Goal: Task Accomplishment & Management: Manage account settings

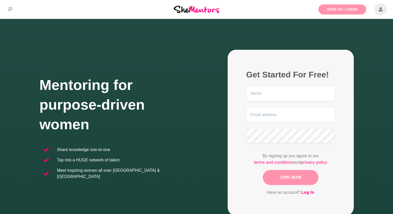
click at [337, 10] on link "Sign Up / Login" at bounding box center [343, 9] width 48 height 10
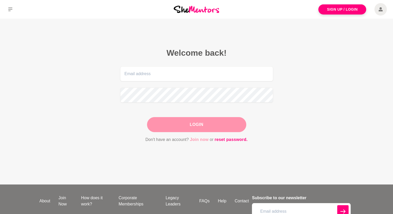
click at [204, 139] on link "Join now" at bounding box center [199, 139] width 19 height 7
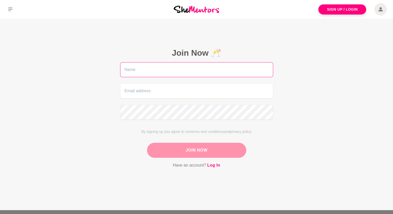
click at [157, 72] on input "text" at bounding box center [196, 69] width 153 height 15
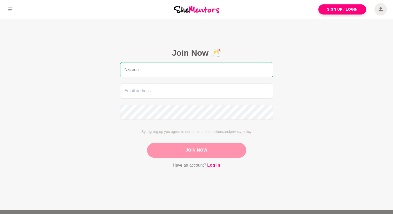
type input "Nazeen"
type input "[EMAIL_ADDRESS][DOMAIN_NAME]"
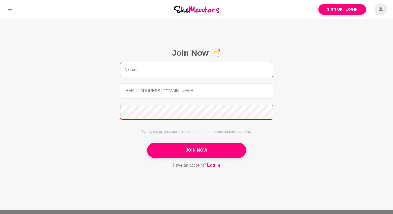
click at [147, 143] on button "Join Now" at bounding box center [196, 150] width 99 height 15
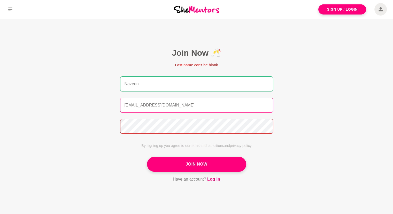
scroll to position [1, 0]
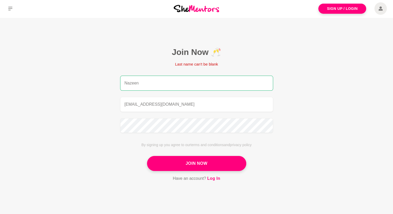
click at [157, 84] on input "Nazeen" at bounding box center [196, 83] width 153 height 15
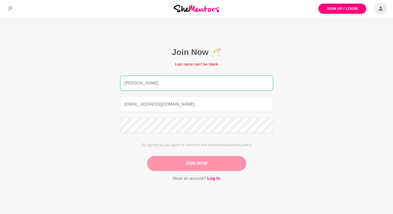
type input "[PERSON_NAME]"
click at [205, 164] on button "Join Now" at bounding box center [196, 163] width 99 height 15
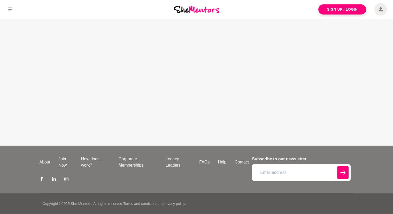
scroll to position [0, 0]
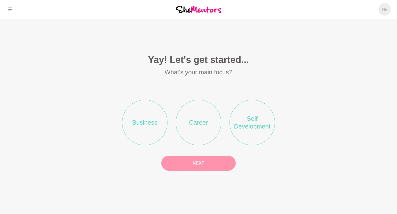
click at [201, 125] on li "Career" at bounding box center [199, 123] width 46 height 46
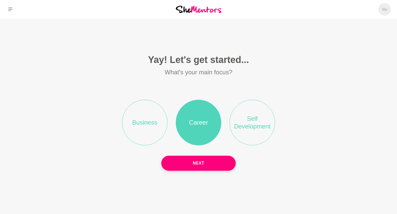
click at [261, 127] on li "Self Development" at bounding box center [253, 123] width 46 height 46
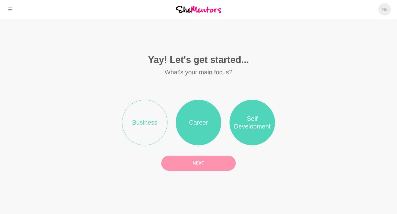
click at [183, 165] on button "Next" at bounding box center [198, 162] width 75 height 15
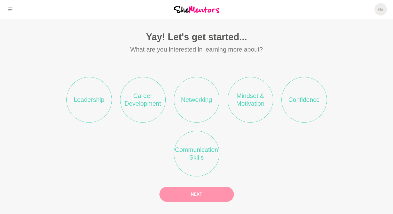
click at [90, 99] on li "Leadership" at bounding box center [89, 100] width 46 height 46
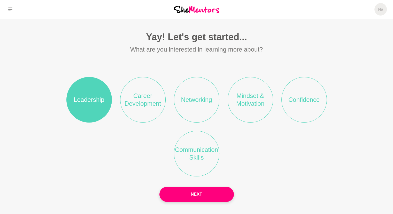
click at [144, 100] on li "Career Development" at bounding box center [143, 100] width 46 height 46
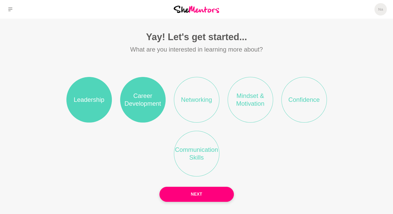
click at [208, 99] on li "Networking" at bounding box center [197, 100] width 46 height 46
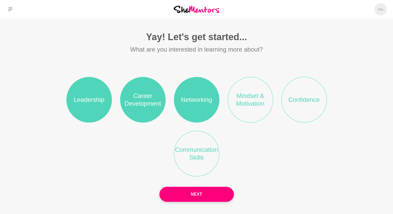
click at [256, 98] on li "Mindset & Motivation" at bounding box center [251, 100] width 46 height 46
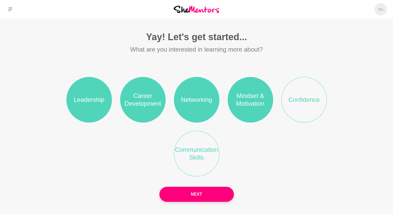
click at [303, 101] on li "Confidence" at bounding box center [305, 100] width 46 height 46
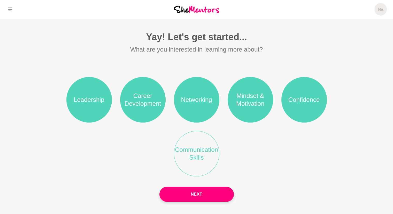
click at [188, 161] on li "Communication Skills" at bounding box center [197, 154] width 46 height 46
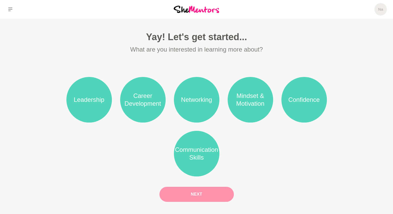
click at [200, 193] on button "Next" at bounding box center [197, 194] width 75 height 15
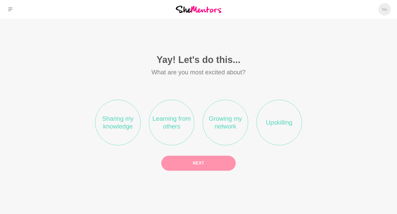
click at [110, 131] on li "Sharing my knowledge" at bounding box center [118, 123] width 46 height 46
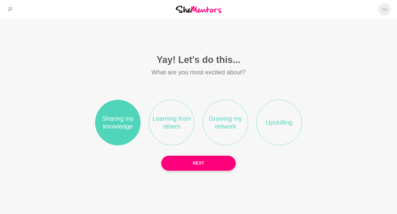
click at [157, 130] on li "Learning from others" at bounding box center [172, 123] width 46 height 46
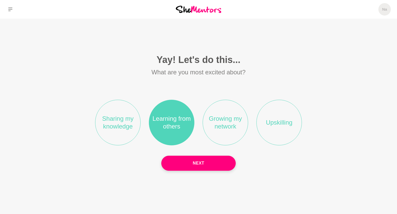
click at [128, 124] on li "Sharing my knowledge" at bounding box center [118, 123] width 46 height 46
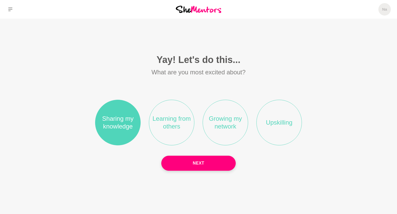
click at [169, 124] on li "Learning from others" at bounding box center [172, 123] width 46 height 46
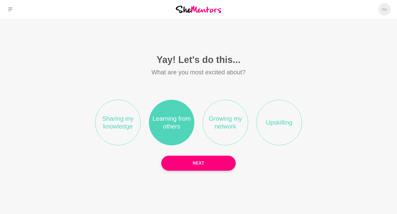
click at [225, 122] on li "Growing my network" at bounding box center [226, 123] width 46 height 46
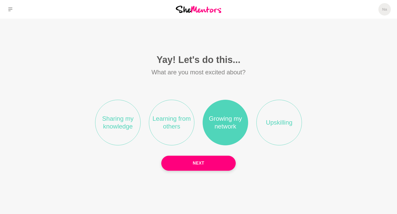
click at [173, 114] on li "Learning from others" at bounding box center [172, 123] width 46 height 46
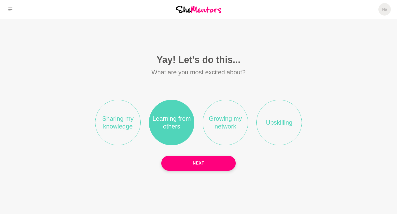
click at [211, 119] on li "Growing my network" at bounding box center [226, 123] width 46 height 46
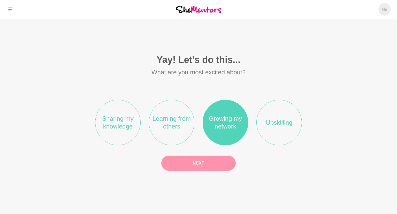
click at [207, 166] on button "Next" at bounding box center [198, 162] width 75 height 15
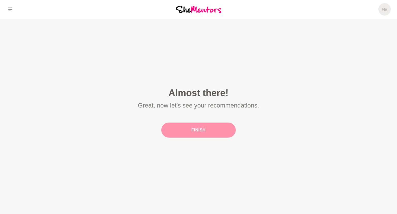
click at [193, 131] on button "Finish" at bounding box center [198, 129] width 75 height 15
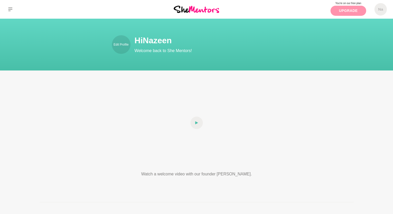
click at [349, 10] on link "Upgrade" at bounding box center [349, 11] width 36 height 10
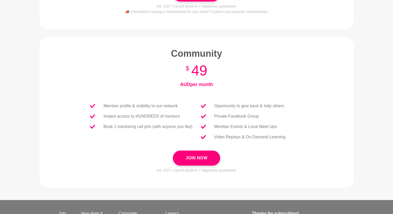
scroll to position [218, 0]
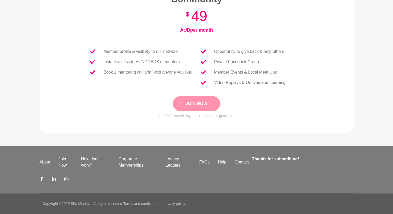
click at [198, 106] on button "Join Now" at bounding box center [196, 103] width 47 height 15
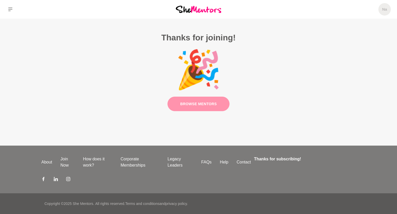
click at [194, 102] on link "Browse Mentors" at bounding box center [199, 103] width 62 height 15
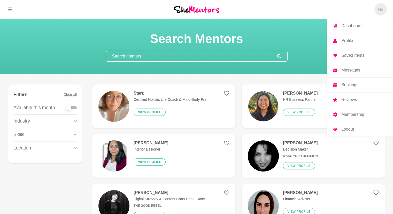
click at [346, 40] on p "Profile" at bounding box center [348, 41] width 12 height 4
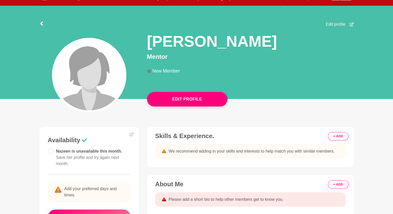
scroll to position [28, 0]
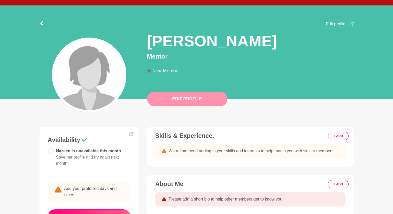
click at [176, 104] on button "Edit Profile" at bounding box center [187, 99] width 80 height 14
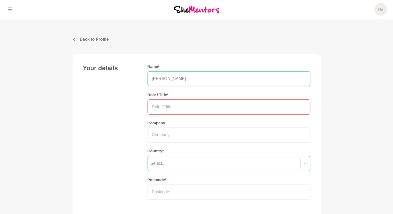
click at [172, 108] on input "text" at bounding box center [229, 106] width 163 height 15
type input "C"
type input "Marketing Commincations and Content Manager"
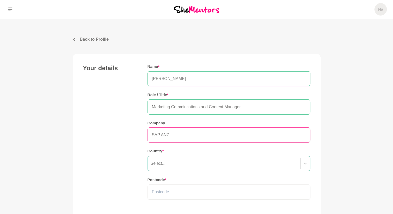
type input "SAP ANZ"
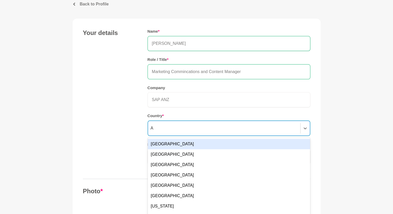
scroll to position [38, 0]
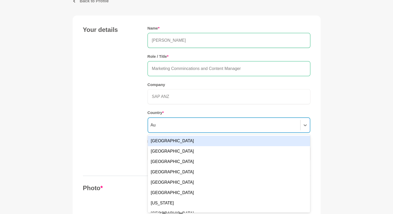
type input "Aus"
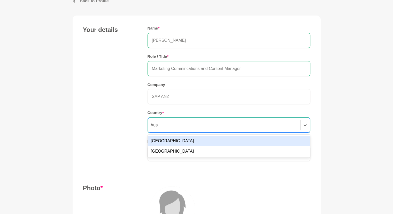
click at [168, 139] on div "[GEOGRAPHIC_DATA]" at bounding box center [229, 141] width 162 height 10
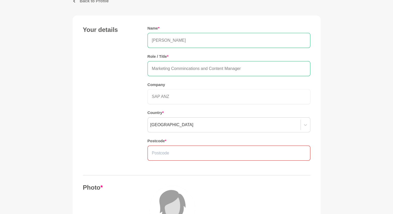
click at [170, 150] on input "text" at bounding box center [229, 152] width 163 height 15
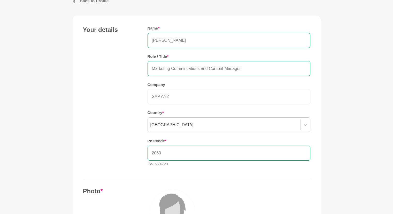
type input "2060"
click at [107, 167] on div "Your details Name * [PERSON_NAME] Role / Title * Marketing Commincations and Co…" at bounding box center [197, 98] width 228 height 144
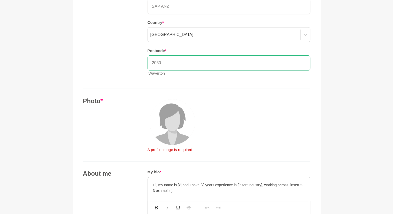
scroll to position [129, 0]
click at [168, 136] on img at bounding box center [173, 122] width 46 height 46
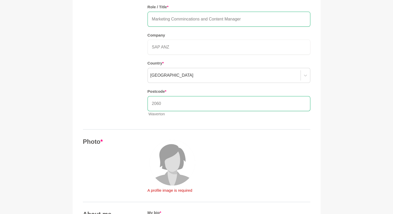
scroll to position [140, 0]
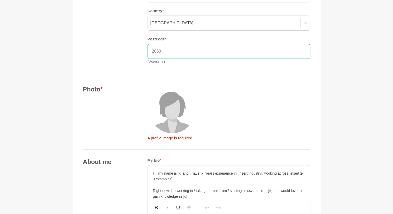
click at [166, 106] on img at bounding box center [173, 110] width 46 height 46
click at [173, 138] on p "A profile image is required" at bounding box center [173, 138] width 50 height 6
click at [167, 109] on img at bounding box center [173, 110] width 46 height 46
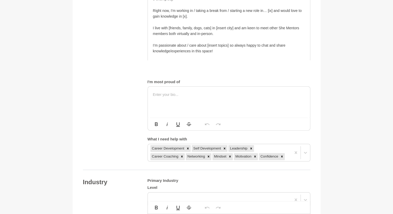
scroll to position [284, 0]
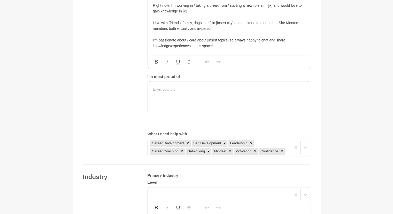
click at [207, 32] on p "I live with [friends, family, dogs, cats] in [insert city] and am keen to meet …" at bounding box center [229, 26] width 152 height 12
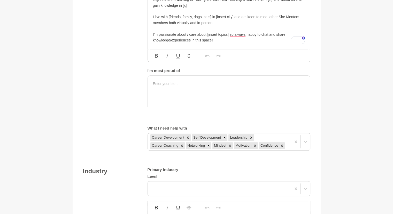
scroll to position [278, 0]
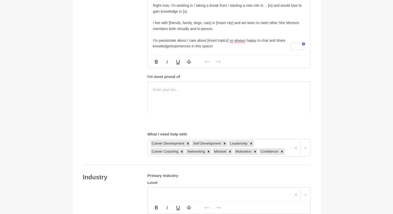
click at [194, 14] on p "Right now, I’m working in / taking a break from / starting a new role in… [ix] …" at bounding box center [229, 9] width 152 height 12
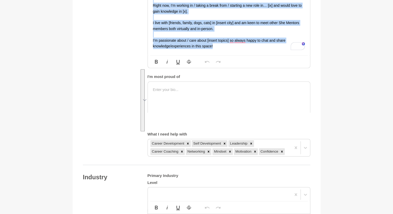
copy div "Hi, my name is [x] and I have [x] years experience in [insert industry], workin…"
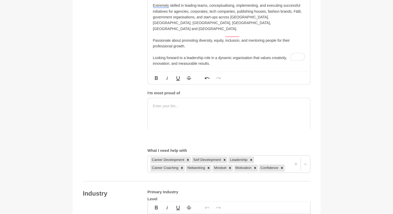
scroll to position [289, 0]
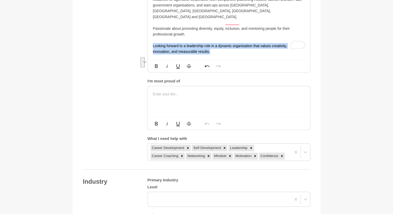
drag, startPoint x: 213, startPoint y: 136, endPoint x: 150, endPoint y: 129, distance: 63.0
click at [150, 60] on div "Dynamic marketing and communications leader with 19+ years of diverse experienc…" at bounding box center [229, 13] width 162 height 91
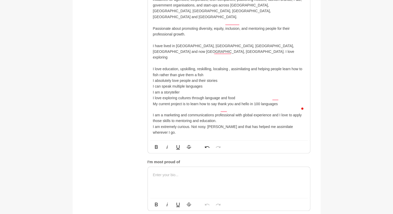
click at [300, 60] on p "Dynamic marketing and communications leader with 19+ years of diverse experienc…" at bounding box center [229, 16] width 152 height 87
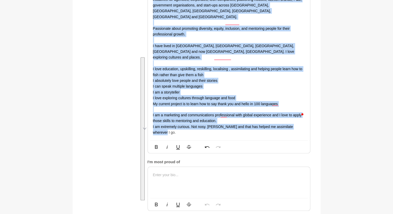
copy div "Loremip dolorsita con adipiscingelit seddoe temp 88+ incid ut laboree doloremag…"
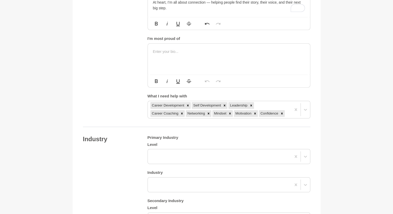
scroll to position [316, 0]
click at [182, 54] on p "To enrich screen reader interactions, please activate Accessibility in Grammarl…" at bounding box center [229, 51] width 152 height 6
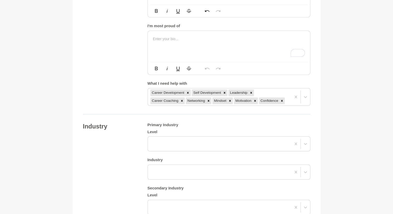
scroll to position [329, 0]
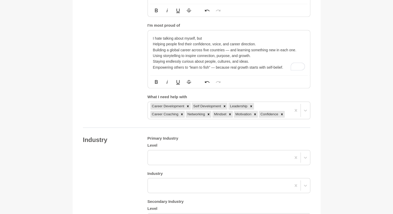
click at [208, 41] on p "I hate talking about myself, but" at bounding box center [229, 38] width 152 height 6
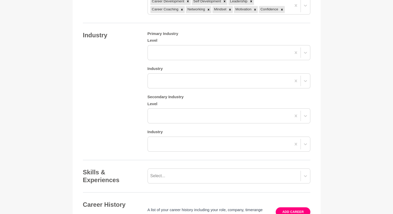
scroll to position [439, 0]
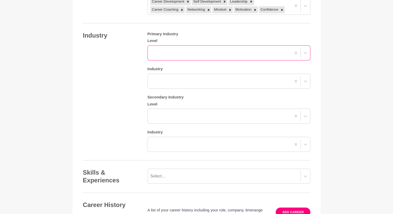
click at [162, 57] on div at bounding box center [220, 52] width 144 height 9
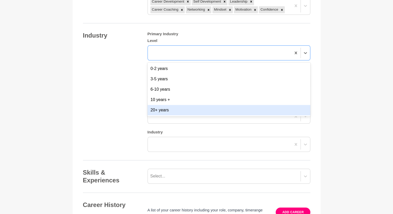
click at [164, 115] on div "20+ years" at bounding box center [229, 110] width 163 height 10
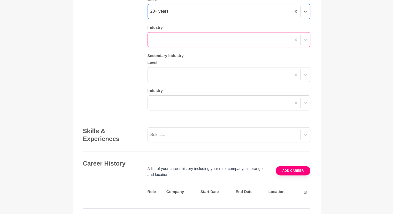
click at [166, 47] on div at bounding box center [229, 39] width 163 height 15
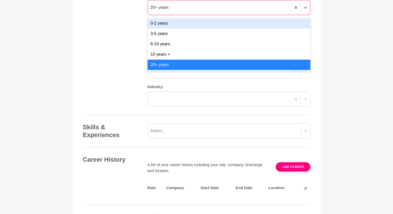
click at [165, 11] on div "20+ years" at bounding box center [160, 7] width 18 height 6
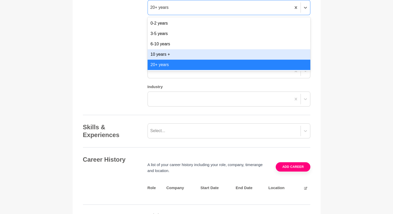
click at [161, 60] on div "10 years +" at bounding box center [229, 54] width 163 height 10
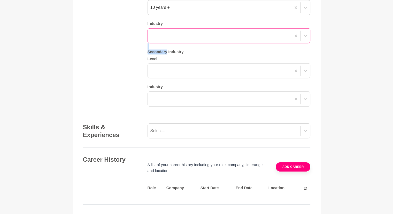
drag, startPoint x: 161, startPoint y: 142, endPoint x: 163, endPoint y: 128, distance: 14.3
click at [163, 107] on div "Primary Industry Level 10 years + Industry Secondary Industry Level Industry" at bounding box center [229, 46] width 163 height 120
click at [165, 40] on div at bounding box center [220, 35] width 144 height 9
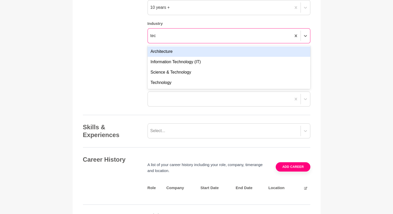
type input "tech"
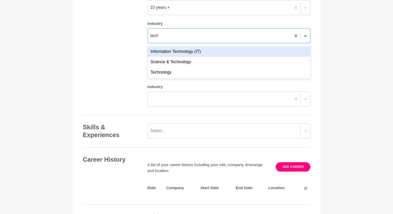
click at [173, 57] on div "Information Technology (IT)" at bounding box center [229, 51] width 163 height 10
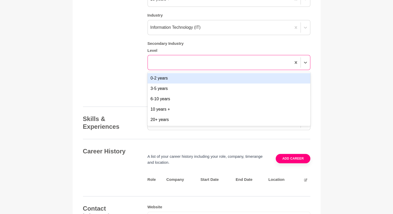
click at [166, 70] on div "option 0-2 years focused, 1 of 5. 5 results available. Use Up and Down to choos…" at bounding box center [229, 62] width 163 height 15
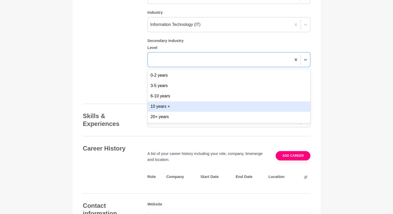
click at [162, 112] on div "10 years +" at bounding box center [229, 106] width 163 height 10
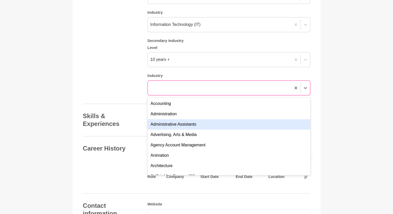
scroll to position [547, 0]
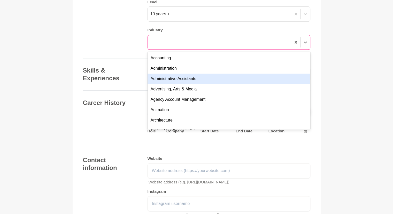
click at [165, 50] on div "option Administrative Assistants focused, 3 of 144. 144 results available. Use …" at bounding box center [229, 42] width 163 height 15
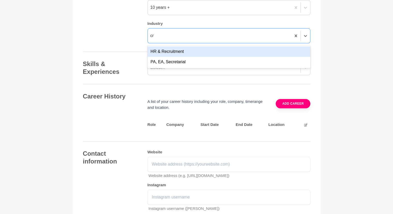
type input "c"
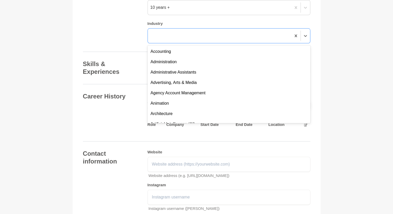
type input "X"
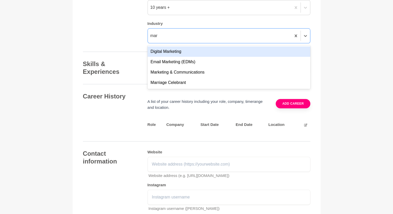
type input "mark"
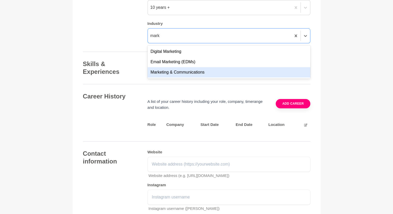
click at [185, 77] on div "Marketing & Communications" at bounding box center [229, 72] width 163 height 10
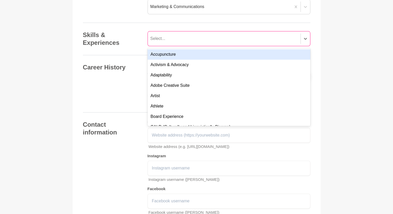
click at [189, 46] on div "option Accupuncture focused, 1 of 201. 201 results available. Use Up and Down t…" at bounding box center [229, 38] width 163 height 15
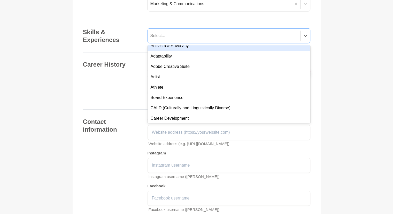
scroll to position [17, 0]
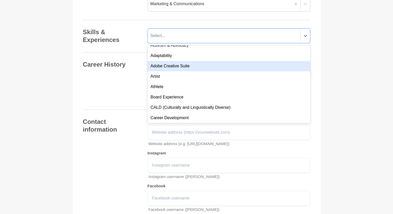
click at [182, 71] on div "Adobe Creative Suite" at bounding box center [229, 66] width 163 height 10
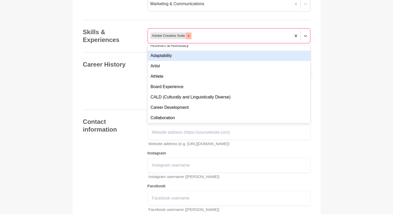
click at [189, 38] on icon at bounding box center [189, 36] width 4 height 4
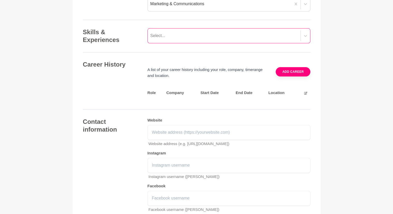
drag, startPoint x: 132, startPoint y: 180, endPoint x: 259, endPoint y: 175, distance: 126.3
click at [259, 101] on th "End Date" at bounding box center [252, 94] width 33 height 14
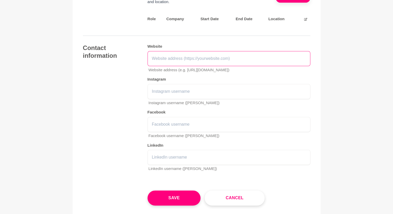
scroll to position [653, 0]
click at [175, 66] on input "text" at bounding box center [229, 58] width 163 height 15
type input "[URL][DOMAIN_NAME]"
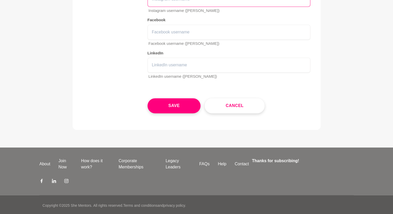
scroll to position [745, 0]
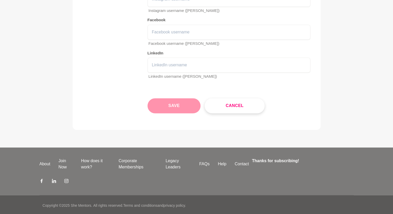
click at [183, 113] on button "Save" at bounding box center [174, 105] width 53 height 15
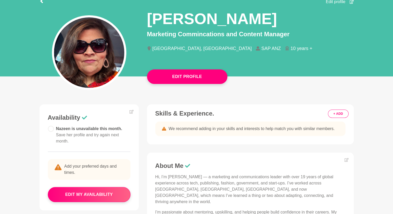
scroll to position [48, 0]
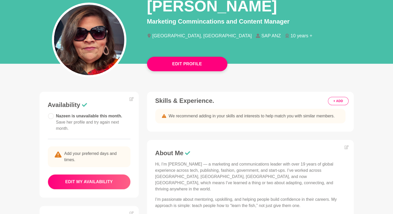
click at [95, 179] on button "edit my availability" at bounding box center [89, 181] width 83 height 15
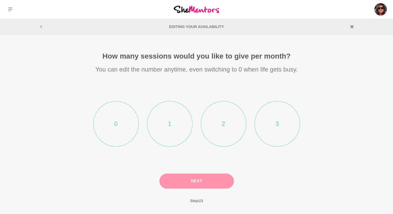
click at [278, 120] on li "3" at bounding box center [278, 124] width 46 height 46
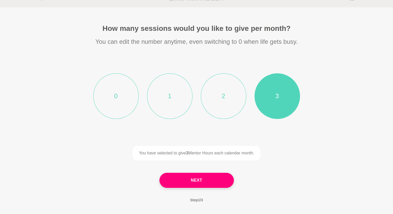
scroll to position [28, 0]
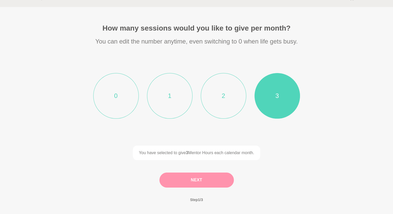
click at [190, 182] on button "Next" at bounding box center [197, 179] width 75 height 15
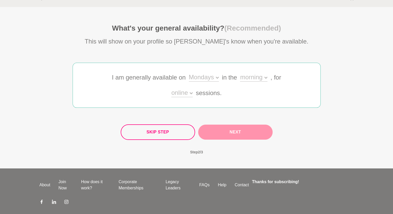
click at [210, 77] on div "Mondays" at bounding box center [204, 78] width 30 height 8
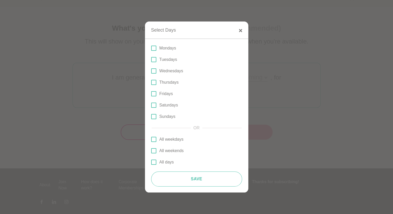
click at [154, 48] on span at bounding box center [153, 48] width 5 height 5
click at [151, 48] on input "Mondays" at bounding box center [151, 48] width 0 height 0
click at [153, 69] on span at bounding box center [153, 70] width 5 height 5
click at [151, 71] on input "Wednesdays" at bounding box center [151, 71] width 0 height 0
click at [154, 96] on label "Fridays" at bounding box center [196, 94] width 91 height 6
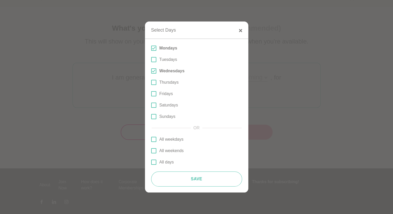
click at [151, 94] on input "Fridays" at bounding box center [151, 94] width 0 height 0
click at [154, 105] on span at bounding box center [153, 104] width 5 height 5
click at [151, 105] on input "Saturdays" at bounding box center [151, 105] width 0 height 0
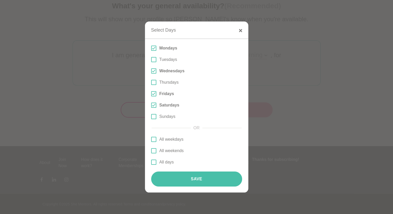
click at [201, 174] on button "Save" at bounding box center [196, 178] width 91 height 15
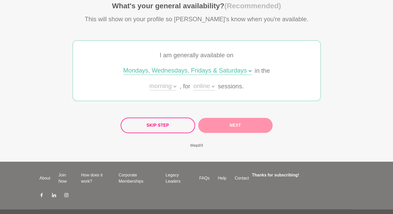
click at [163, 86] on div "morning" at bounding box center [163, 87] width 27 height 8
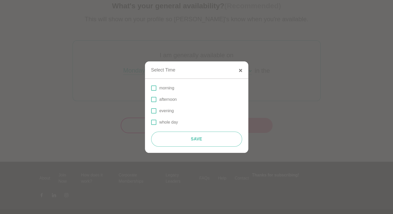
click at [169, 101] on p "afternoon" at bounding box center [169, 99] width 18 height 6
click at [151, 99] on input "afternoon" at bounding box center [151, 99] width 0 height 0
click at [154, 111] on span at bounding box center [153, 110] width 5 height 5
click at [151, 111] on input "evening" at bounding box center [151, 111] width 0 height 0
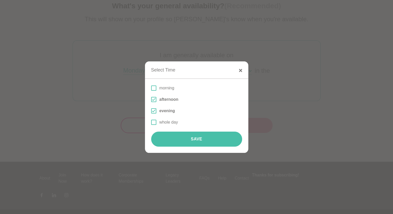
click at [185, 140] on button "Save" at bounding box center [196, 138] width 91 height 15
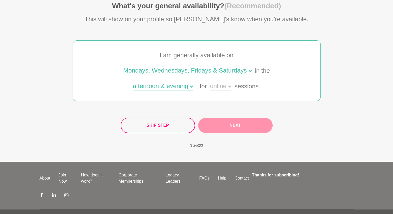
click at [219, 83] on div "online" at bounding box center [220, 87] width 21 height 8
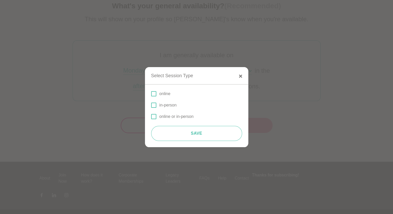
click at [155, 116] on span at bounding box center [153, 116] width 5 height 5
click at [151, 116] on input "online or in-person" at bounding box center [151, 116] width 0 height 0
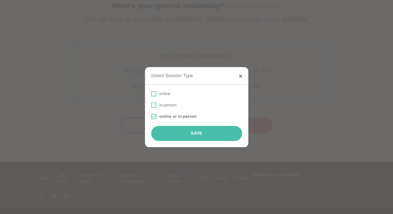
click at [198, 134] on button "Save" at bounding box center [196, 133] width 91 height 15
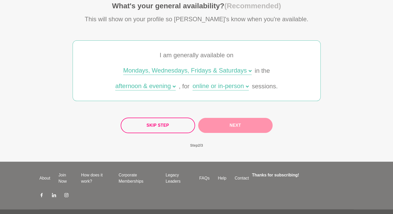
click at [241, 123] on button "Next" at bounding box center [235, 125] width 75 height 15
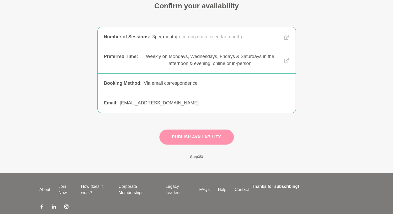
click at [189, 136] on button "Publish Availability" at bounding box center [197, 136] width 75 height 15
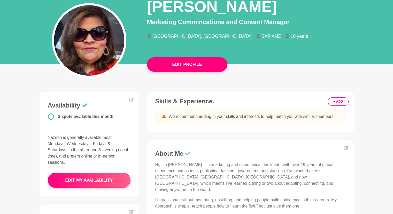
scroll to position [47, 0]
